Goal: Information Seeking & Learning: Check status

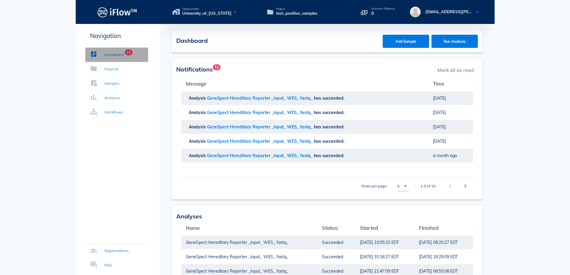
click at [111, 54] on div "Dashboard" at bounding box center [113, 55] width 19 height 6
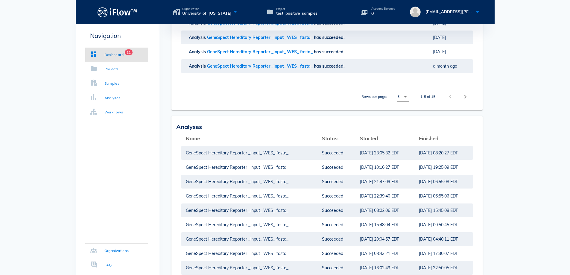
scroll to position [90, 0]
click at [104, 69] on div "Projects" at bounding box center [111, 69] width 14 height 6
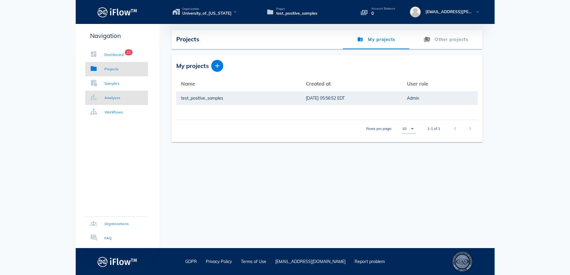
click at [108, 99] on div "Analyses" at bounding box center [112, 98] width 16 height 6
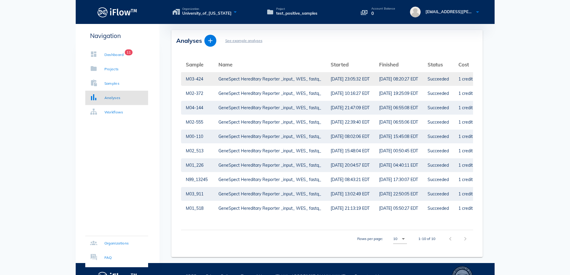
click at [193, 80] on div "M03-424" at bounding box center [197, 79] width 23 height 14
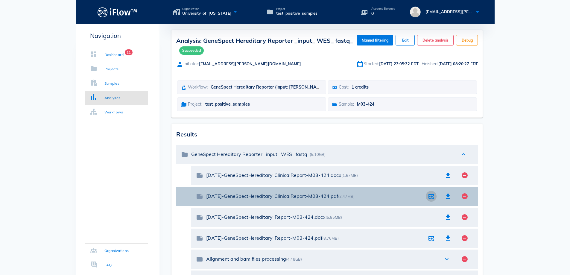
click at [435, 195] on span "button" at bounding box center [431, 196] width 13 height 7
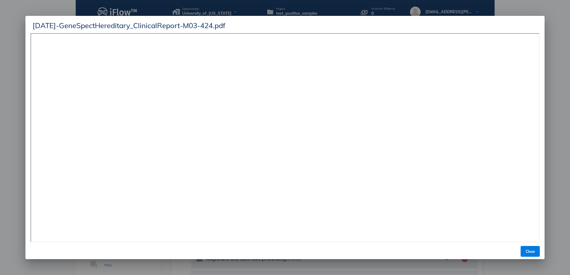
click at [557, 96] on div at bounding box center [285, 137] width 570 height 275
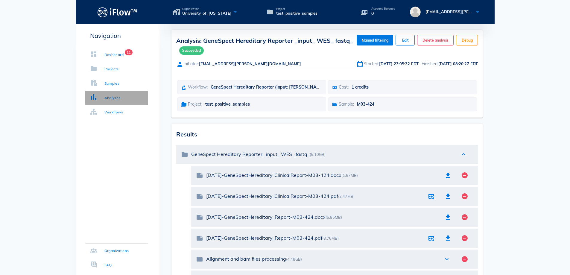
click at [105, 95] on div "Analyses" at bounding box center [112, 98] width 16 height 6
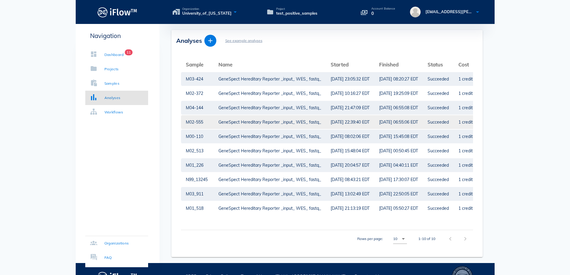
click at [245, 123] on div "GeneSpect Hereditary Reporter _input_ WES_ fastq_" at bounding box center [269, 122] width 103 height 14
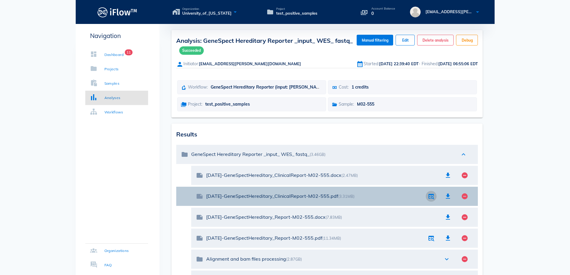
click at [431, 196] on icon "button" at bounding box center [431, 196] width 7 height 7
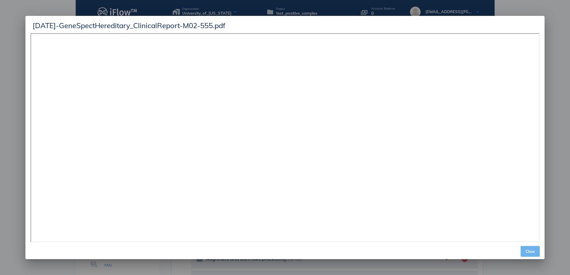
click at [531, 253] on span "Close" at bounding box center [530, 251] width 14 height 4
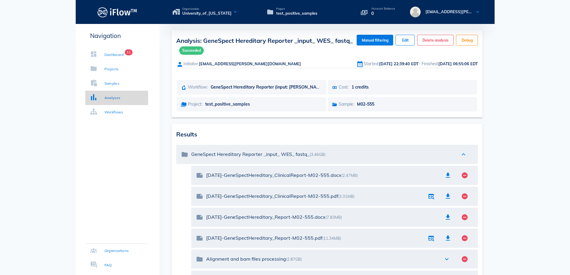
click at [112, 97] on div "Analyses" at bounding box center [112, 98] width 16 height 6
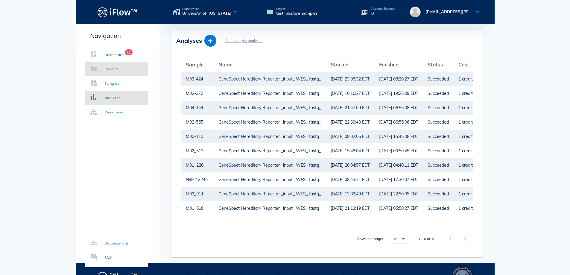
click at [110, 65] on link "Projects" at bounding box center [116, 69] width 63 height 14
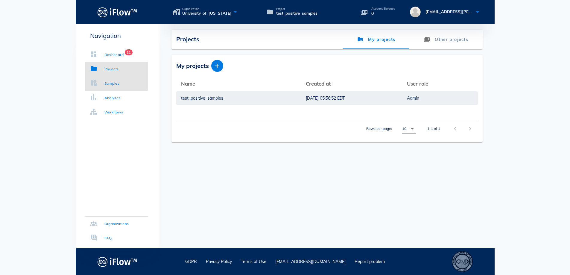
click at [103, 87] on link "Samples" at bounding box center [116, 83] width 63 height 14
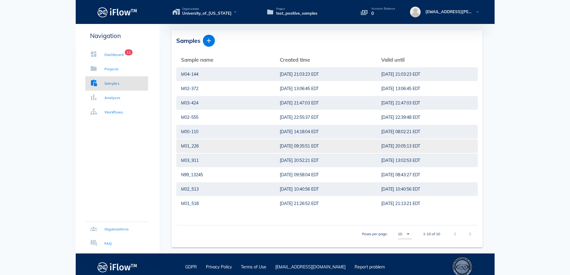
click at [192, 147] on div "M01_226" at bounding box center [225, 146] width 89 height 14
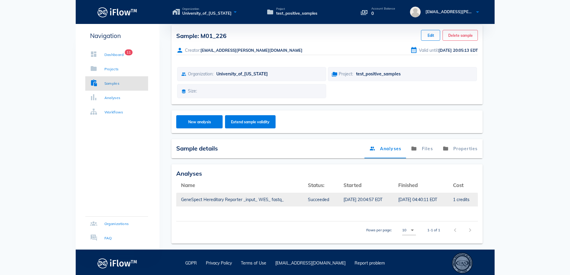
scroll to position [6, 0]
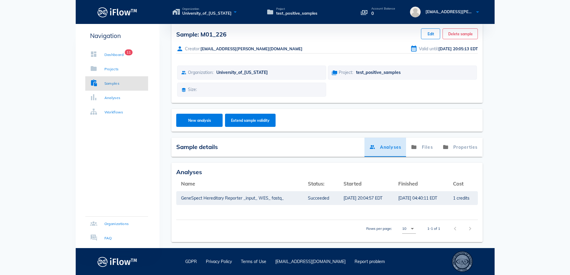
click at [389, 147] on link "Analyses" at bounding box center [385, 147] width 42 height 19
click at [398, 199] on div "[DATE] 04:40:11 EDT" at bounding box center [420, 198] width 45 height 14
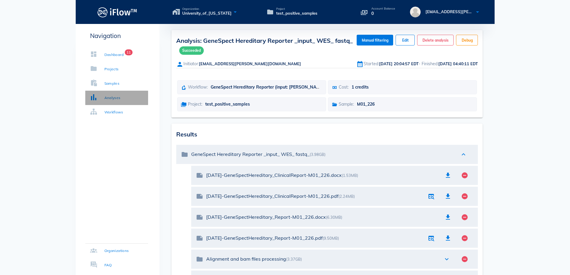
click at [106, 98] on div "Analyses" at bounding box center [112, 98] width 16 height 6
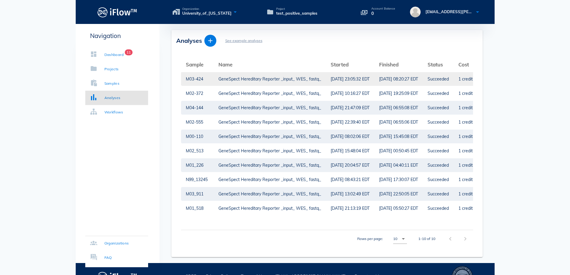
click at [206, 79] on div "M03-424" at bounding box center [197, 79] width 23 height 14
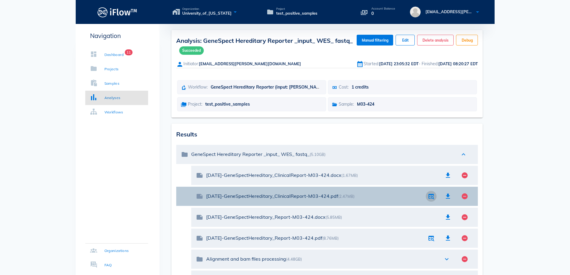
click at [435, 194] on span "button" at bounding box center [431, 196] width 13 height 7
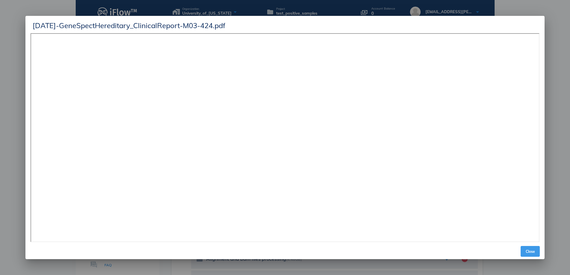
click at [523, 251] on button "Close" at bounding box center [530, 251] width 19 height 11
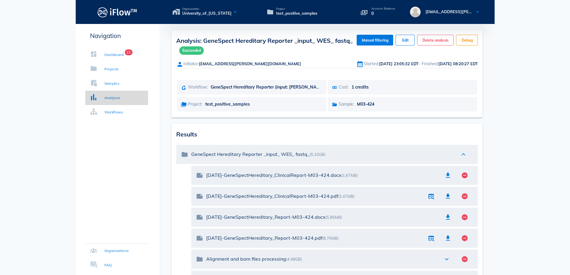
click at [98, 96] on div "Analyses" at bounding box center [105, 98] width 31 height 6
